Goal: Transaction & Acquisition: Obtain resource

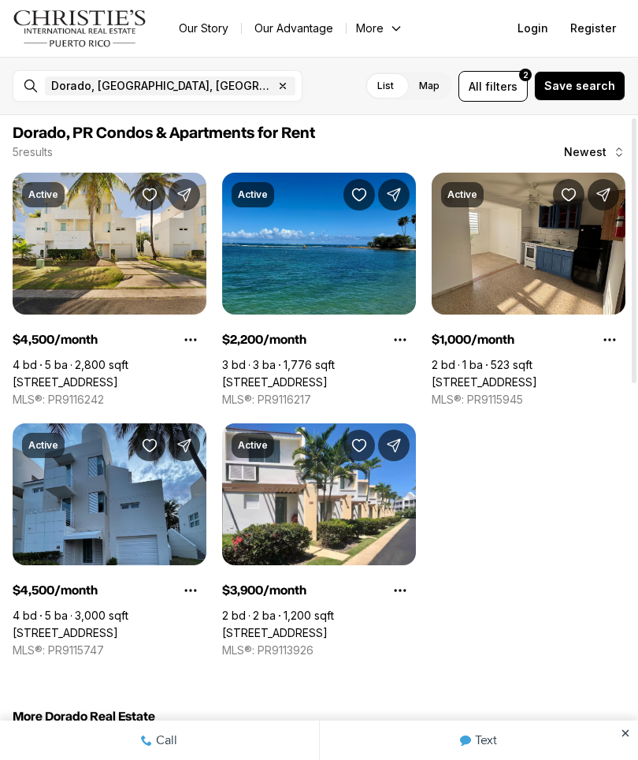
scroll to position [6, 0]
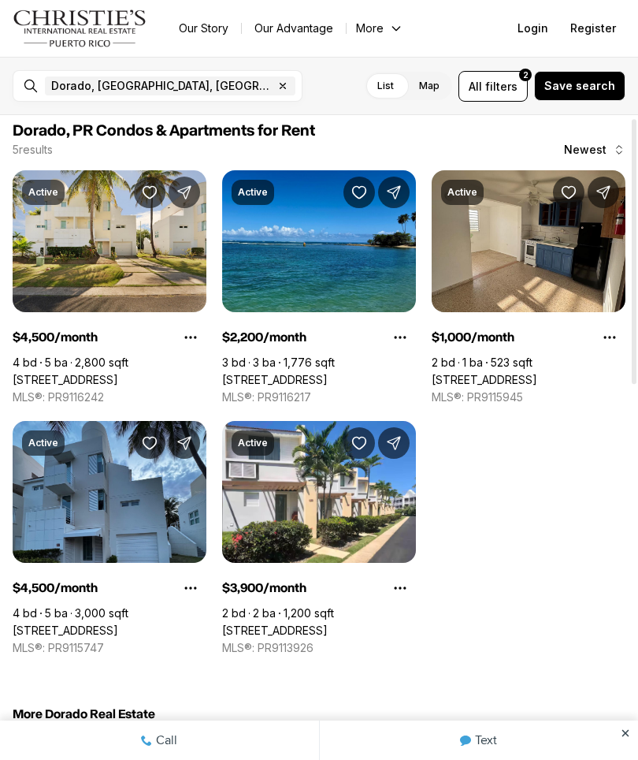
click at [58, 84] on span "Dorado, [GEOGRAPHIC_DATA], [GEOGRAPHIC_DATA]" at bounding box center [162, 86] width 222 height 13
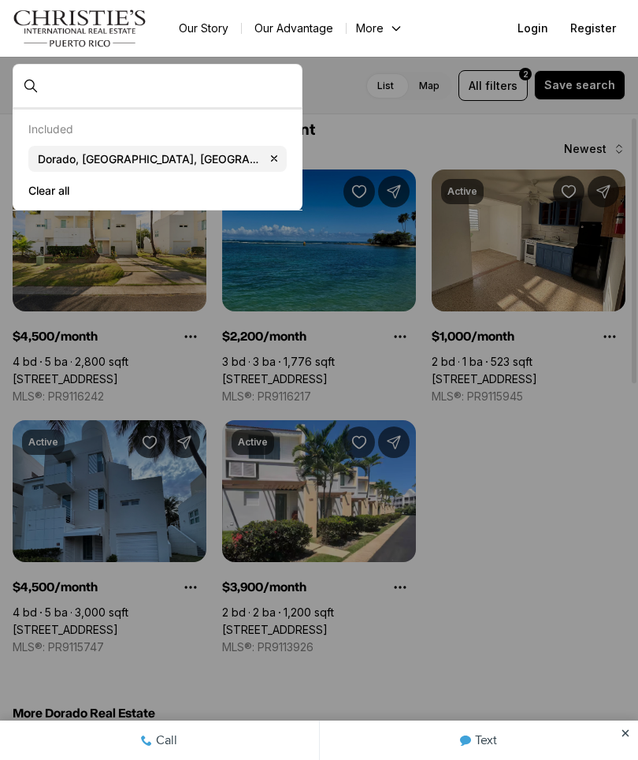
click at [268, 164] on icon "button" at bounding box center [274, 158] width 13 height 13
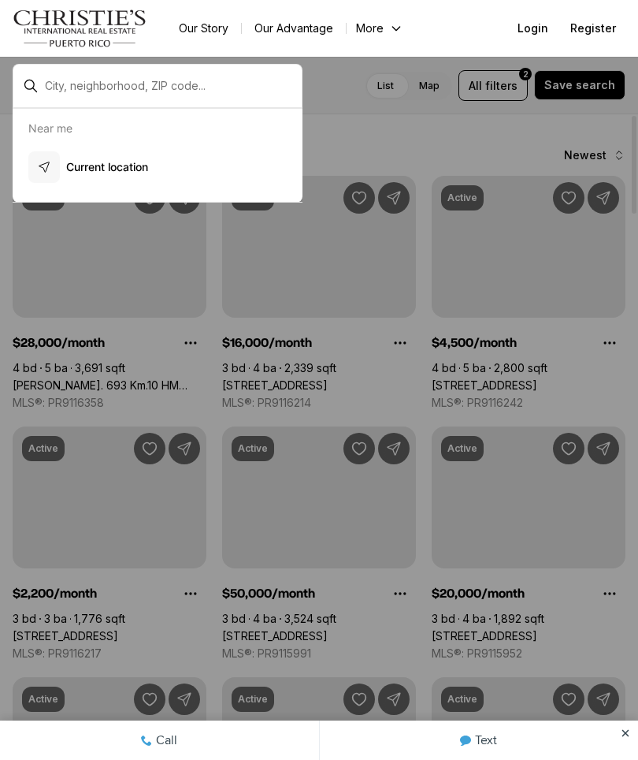
click at [81, 164] on p "Current location" at bounding box center [107, 167] width 82 height 16
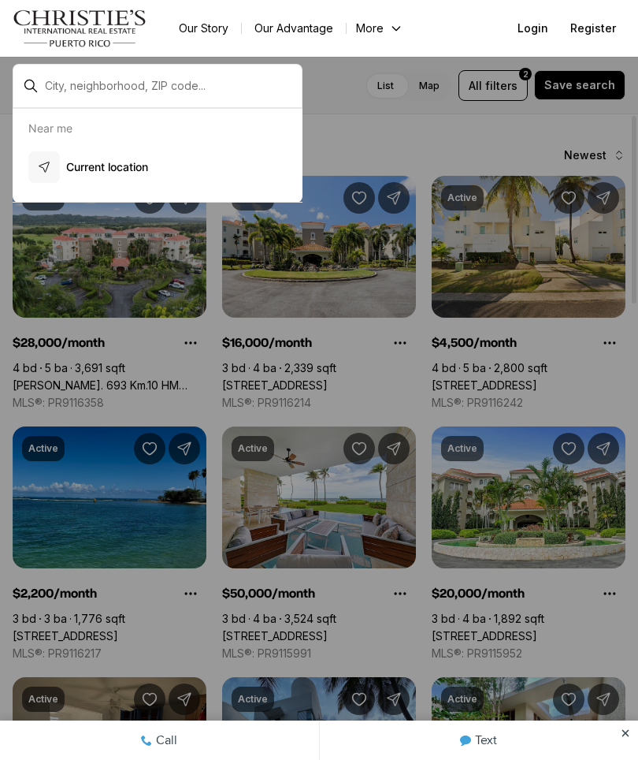
click at [82, 181] on button "Current location" at bounding box center [157, 167] width 271 height 44
click at [27, 86] on div at bounding box center [158, 86] width 290 height 44
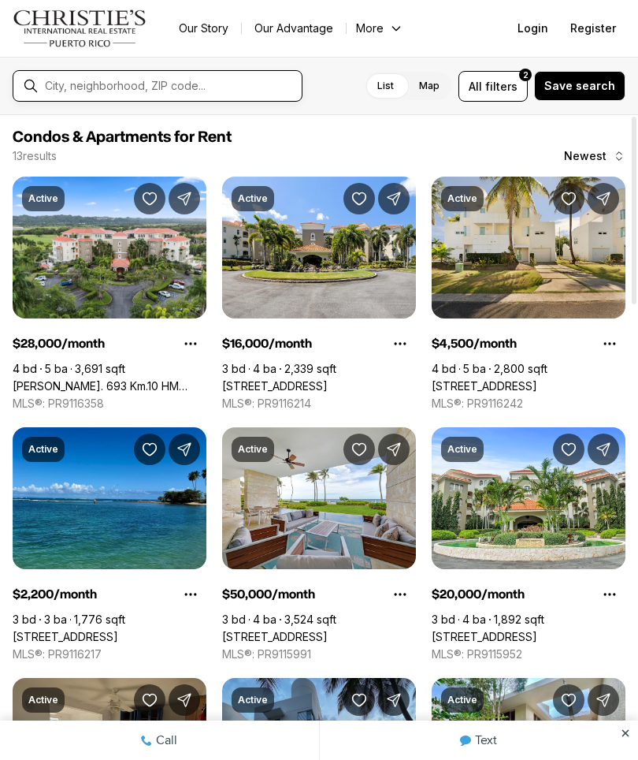
click at [85, 82] on input "text" at bounding box center [170, 86] width 251 height 13
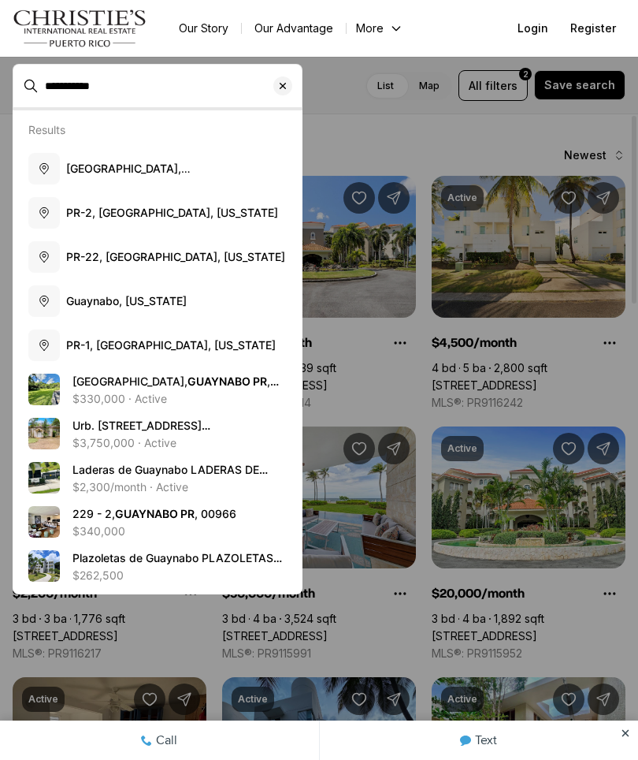
click at [76, 211] on span "PR-2, [GEOGRAPHIC_DATA], [US_STATE]" at bounding box center [172, 212] width 212 height 13
type input "**********"
